Goal: Task Accomplishment & Management: Manage account settings

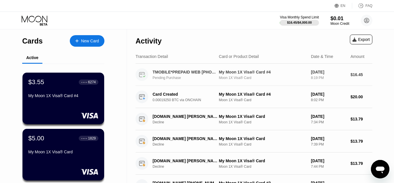
click at [254, 76] on div "My Moon 1X Visa® Card #4 Moon 1X Visa® Card" at bounding box center [263, 75] width 88 height 10
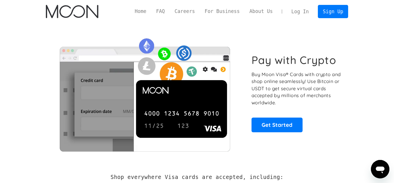
click at [302, 11] on link "Log In" at bounding box center [300, 11] width 27 height 13
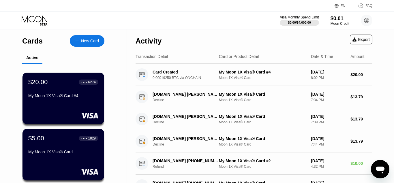
click at [238, 12] on div "Visa Monthly Spend Limit $0.00 / $4,000.00 $0.01 Moon Credit James Thorsen jamp…" at bounding box center [197, 20] width 394 height 17
